Goal: Task Accomplishment & Management: Manage account settings

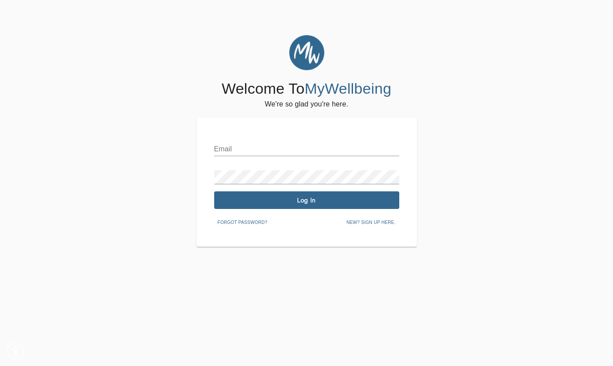
click at [274, 144] on input "text" at bounding box center [306, 149] width 185 height 14
type input "[EMAIL_ADDRESS][DOMAIN_NAME]"
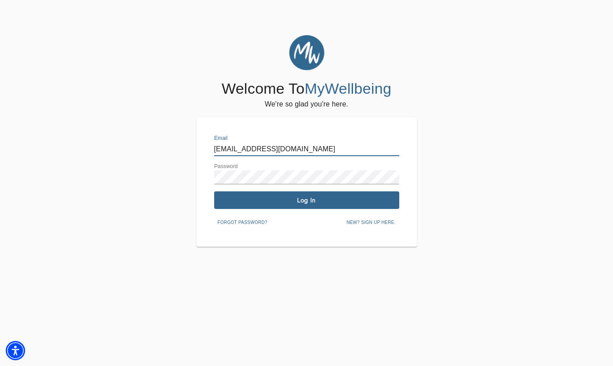
click at [299, 203] on span "Log In" at bounding box center [307, 200] width 178 height 8
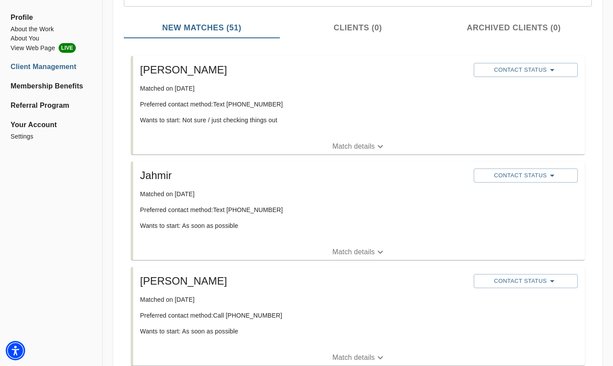
scroll to position [118, 0]
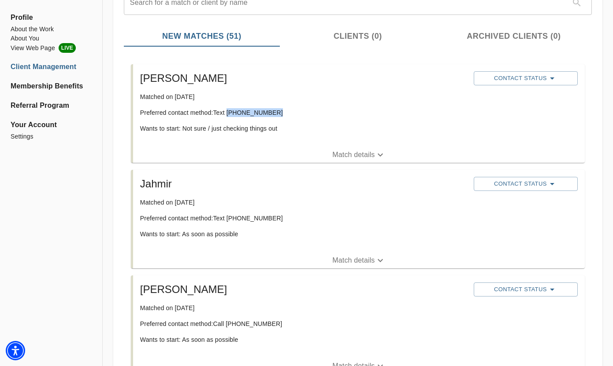
drag, startPoint x: 272, startPoint y: 114, endPoint x: 229, endPoint y: 114, distance: 43.2
click at [229, 114] on p "Preferred contact method: Text [PHONE_NUMBER]" at bounding box center [303, 112] width 326 height 9
copy p "[PHONE_NUMBER]"
click at [339, 156] on p "Match details" at bounding box center [353, 155] width 42 height 11
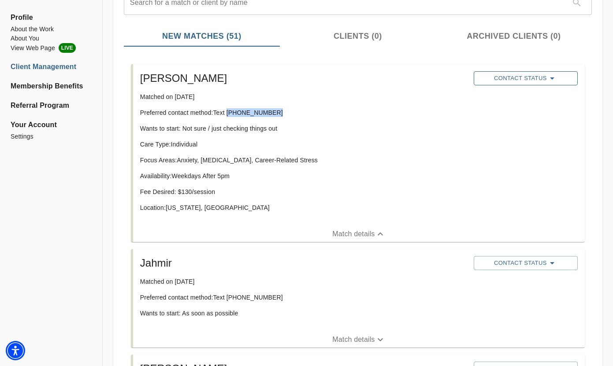
click at [523, 78] on span "Contact Status" at bounding box center [525, 78] width 95 height 11
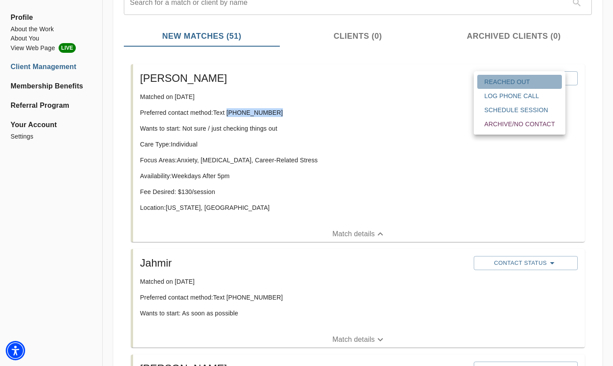
click at [518, 88] on button "Reached Out" at bounding box center [519, 82] width 85 height 14
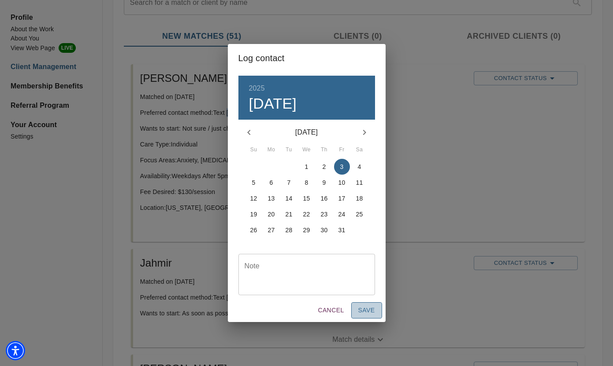
click at [366, 310] on span "Save" at bounding box center [366, 310] width 17 height 11
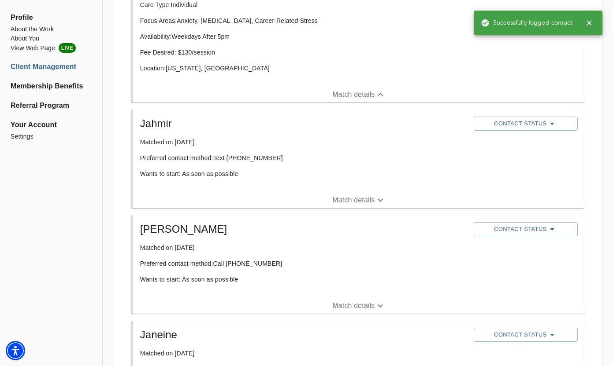
scroll to position [275, 0]
click at [370, 196] on p "Match details" at bounding box center [353, 199] width 42 height 11
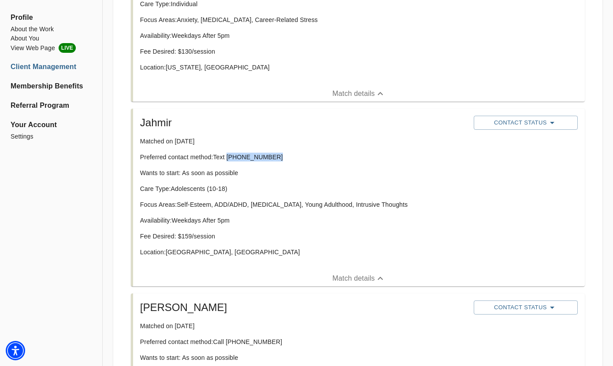
drag, startPoint x: 276, startPoint y: 156, endPoint x: 228, endPoint y: 156, distance: 47.6
click at [228, 156] on p "Preferred contact method: Text [PHONE_NUMBER]" at bounding box center [303, 157] width 326 height 9
copy p "[PHONE_NUMBER]"
click at [501, 126] on span "Contact Status" at bounding box center [525, 123] width 95 height 11
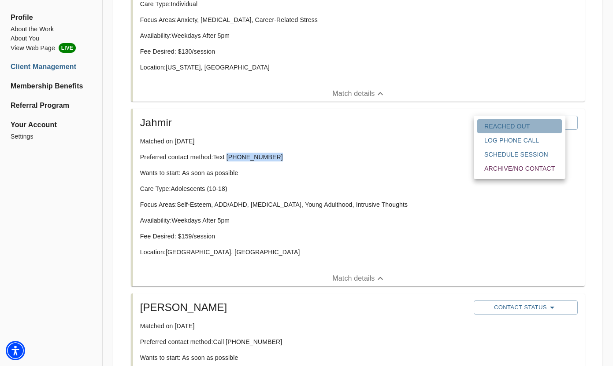
click at [501, 126] on span "Reached Out" at bounding box center [519, 126] width 70 height 9
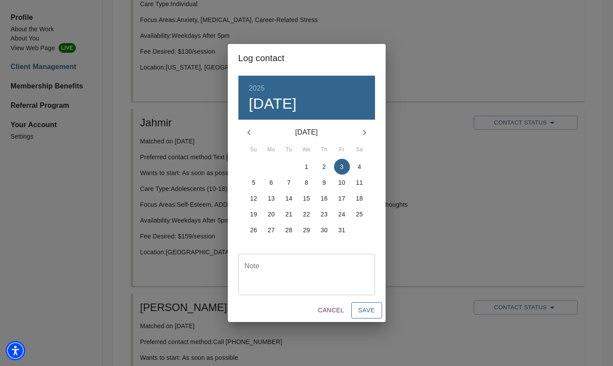
click at [360, 310] on span "Save" at bounding box center [366, 310] width 17 height 11
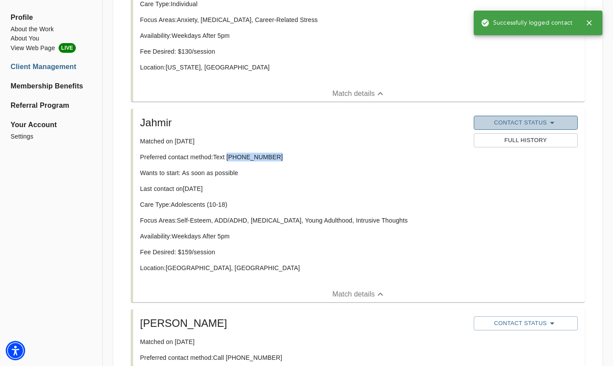
click at [500, 121] on span "Contact Status" at bounding box center [525, 123] width 95 height 11
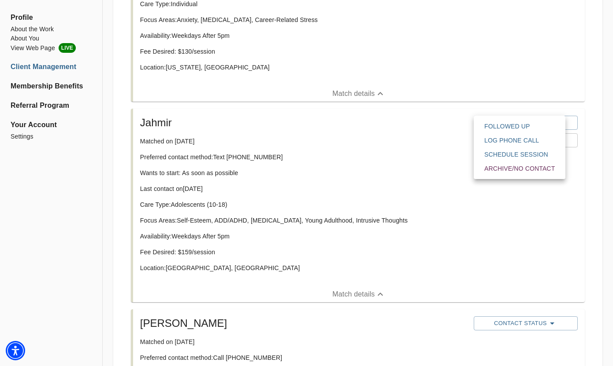
click at [366, 143] on div at bounding box center [306, 183] width 613 height 366
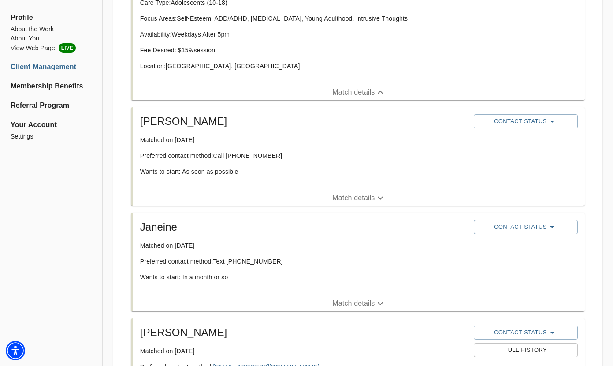
scroll to position [478, 0]
click at [376, 200] on icon "button" at bounding box center [380, 197] width 11 height 11
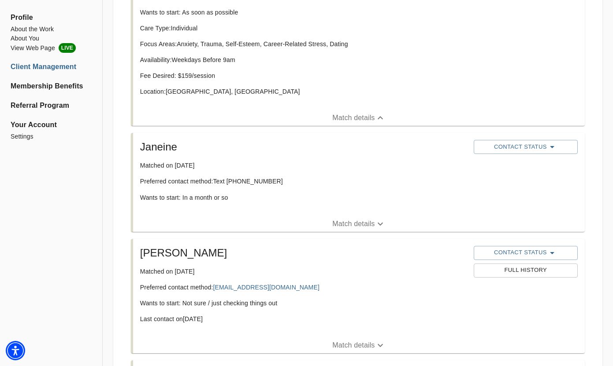
scroll to position [641, 0]
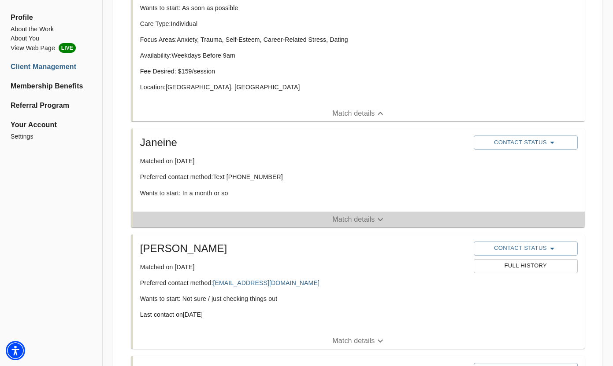
click at [366, 222] on p "Match details" at bounding box center [353, 220] width 42 height 11
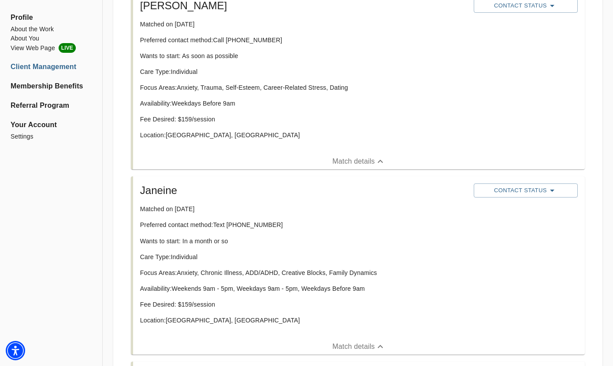
scroll to position [592, 0]
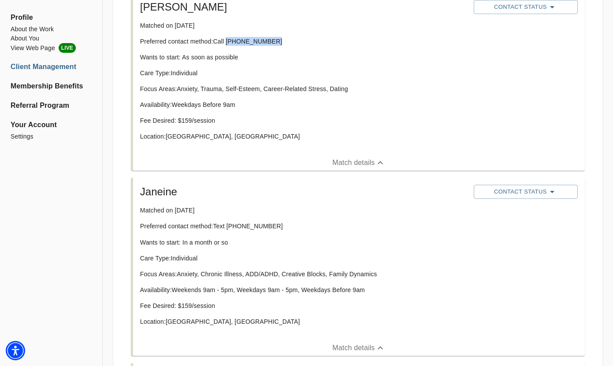
drag, startPoint x: 270, startPoint y: 42, endPoint x: 227, endPoint y: 41, distance: 42.7
click at [227, 41] on p "Preferred contact method: Call [PHONE_NUMBER]" at bounding box center [303, 41] width 326 height 9
copy p "[PHONE_NUMBER]"
drag, startPoint x: 236, startPoint y: 41, endPoint x: 395, endPoint y: 3, distance: 163.6
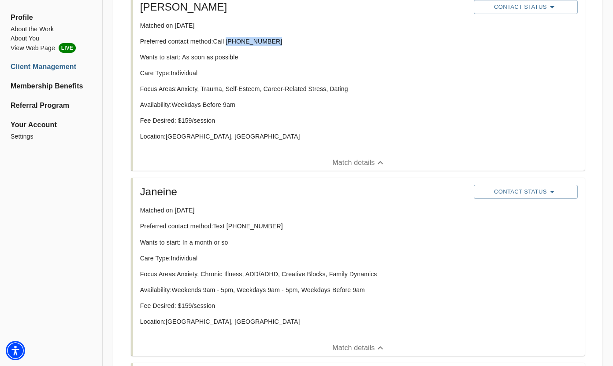
scroll to position [641, 0]
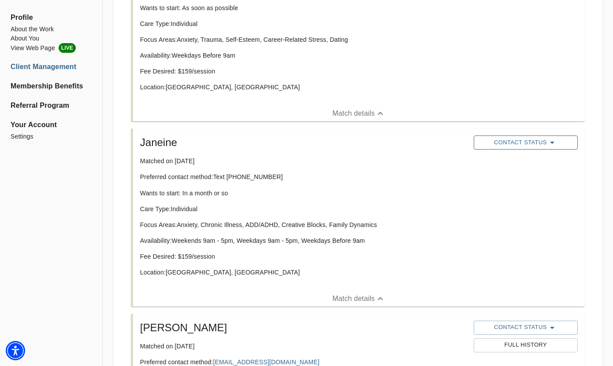
click at [502, 148] on button "Contact Status" at bounding box center [526, 143] width 104 height 14
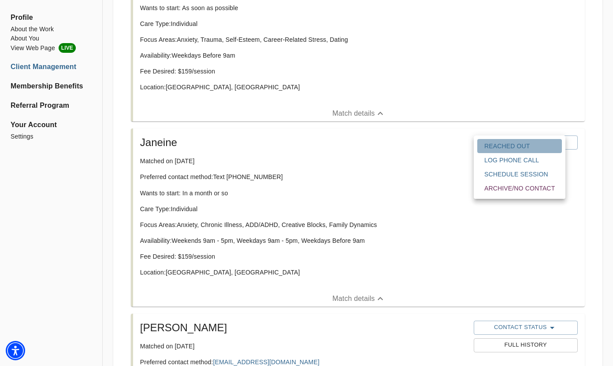
click at [499, 152] on button "Reached Out" at bounding box center [519, 146] width 85 height 14
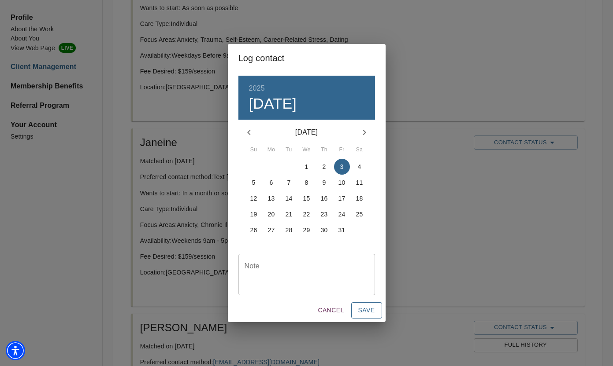
click at [373, 311] on span "Save" at bounding box center [366, 310] width 17 height 11
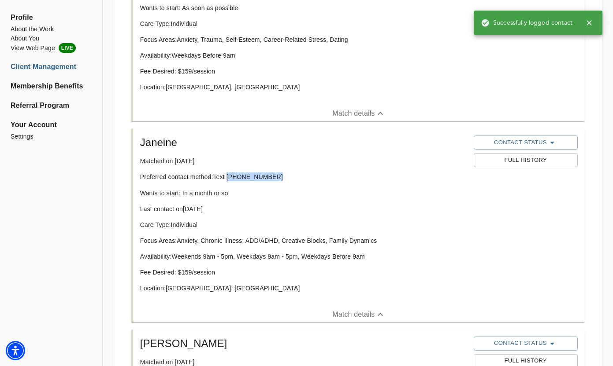
drag, startPoint x: 275, startPoint y: 177, endPoint x: 229, endPoint y: 178, distance: 46.3
click at [229, 178] on p "Preferred contact method: Text [PHONE_NUMBER]" at bounding box center [303, 177] width 326 height 9
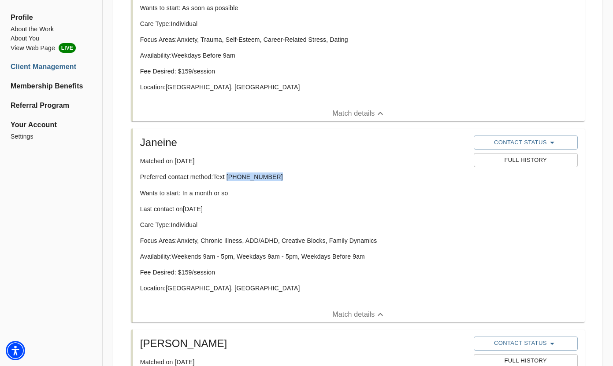
copy p "[PHONE_NUMBER]"
drag, startPoint x: 241, startPoint y: 178, endPoint x: 298, endPoint y: 7, distance: 180.4
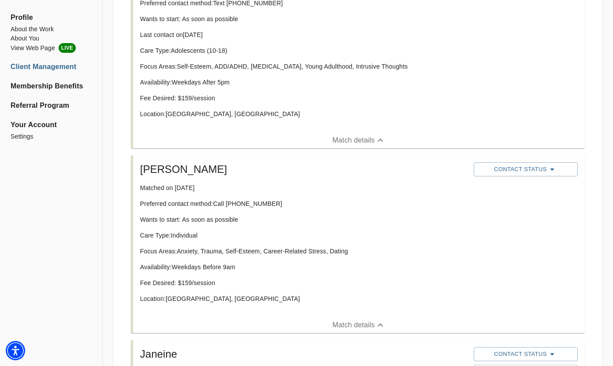
scroll to position [430, 0]
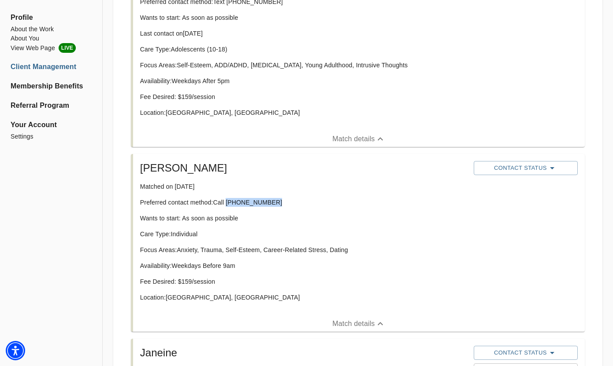
drag, startPoint x: 277, startPoint y: 203, endPoint x: 228, endPoint y: 202, distance: 48.9
click at [228, 202] on p "Preferred contact method: Call [PHONE_NUMBER]" at bounding box center [303, 202] width 326 height 9
copy p "[PHONE_NUMBER]"
drag, startPoint x: 238, startPoint y: 202, endPoint x: 474, endPoint y: 7, distance: 306.6
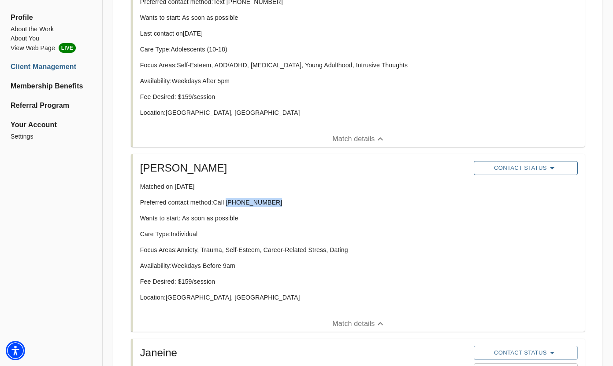
click at [515, 167] on span "Contact Status" at bounding box center [525, 168] width 95 height 11
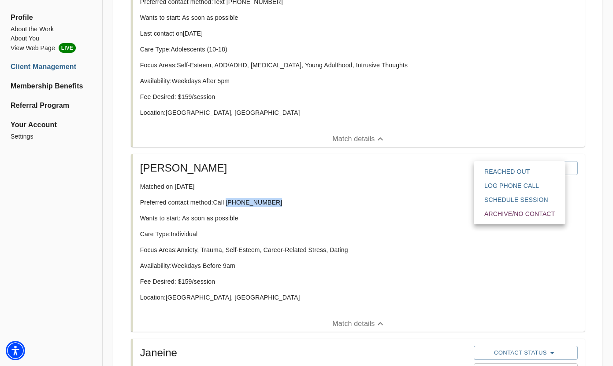
click at [514, 167] on span "Reached Out" at bounding box center [519, 171] width 70 height 9
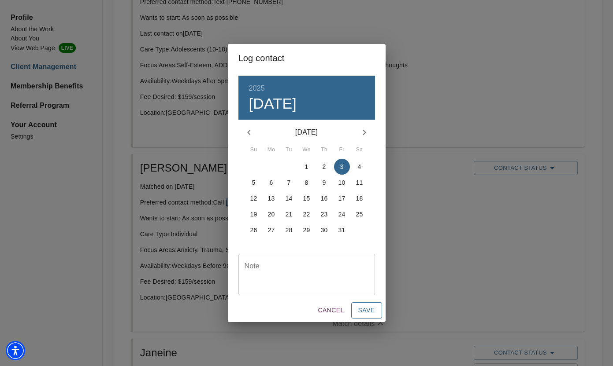
click at [369, 309] on span "Save" at bounding box center [366, 310] width 17 height 11
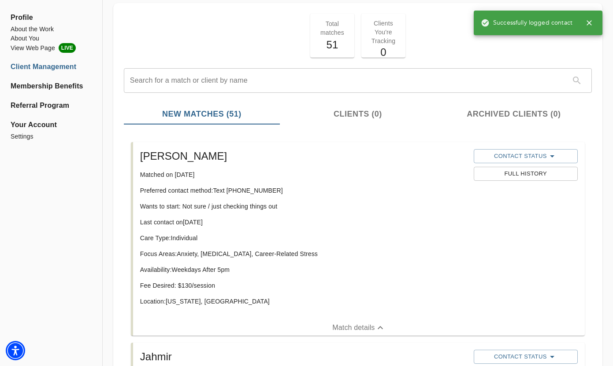
scroll to position [0, 0]
